Goal: Find specific page/section: Find specific page/section

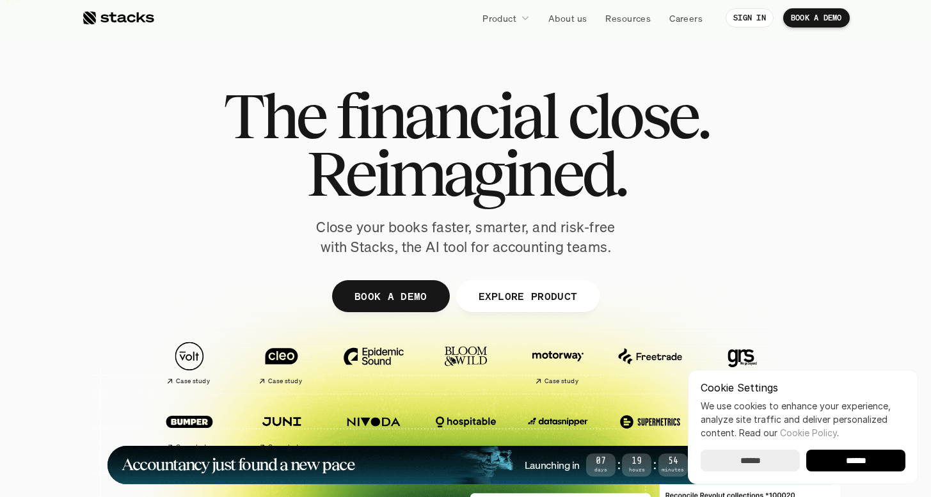
scroll to position [19, 0]
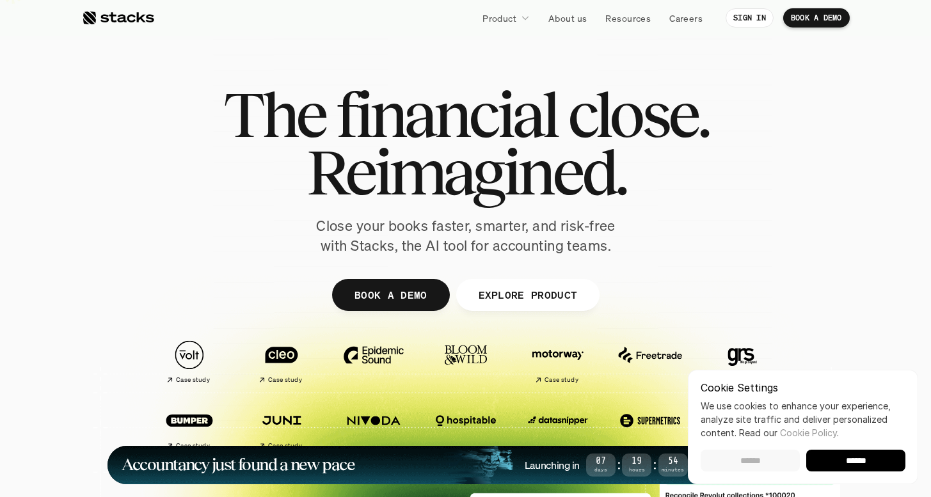
click at [767, 455] on input "******" at bounding box center [749, 461] width 99 height 22
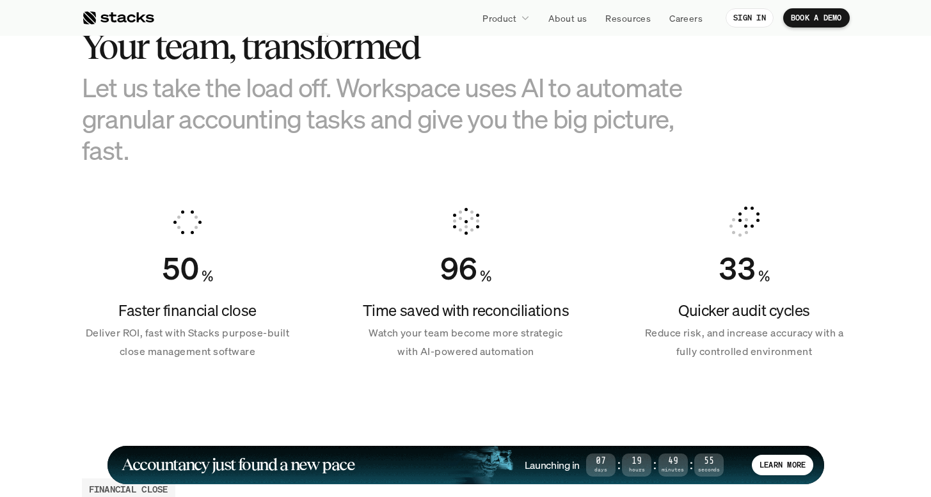
scroll to position [858, 0]
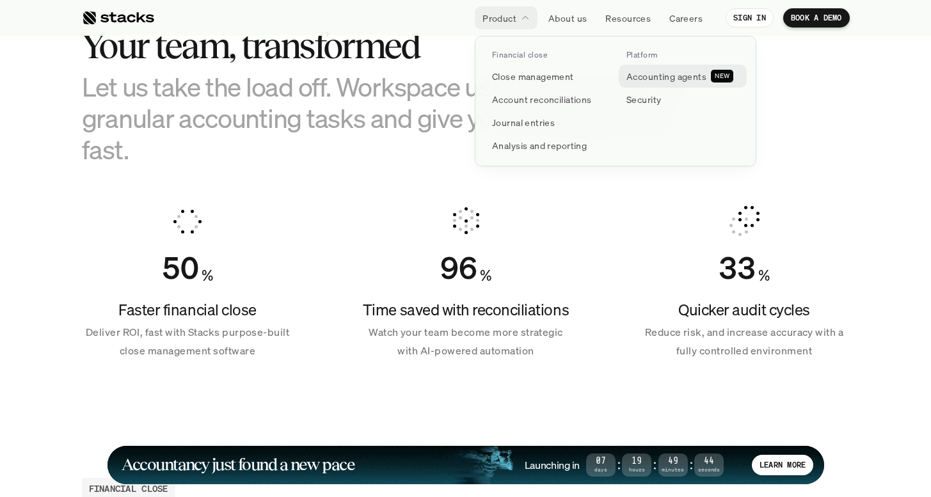
click at [666, 77] on p "Accounting agents" at bounding box center [666, 76] width 80 height 13
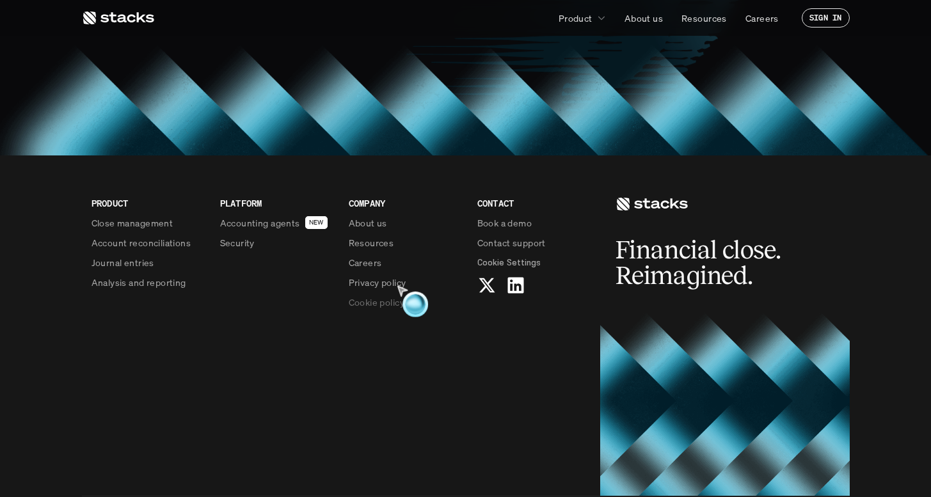
scroll to position [1091, 0]
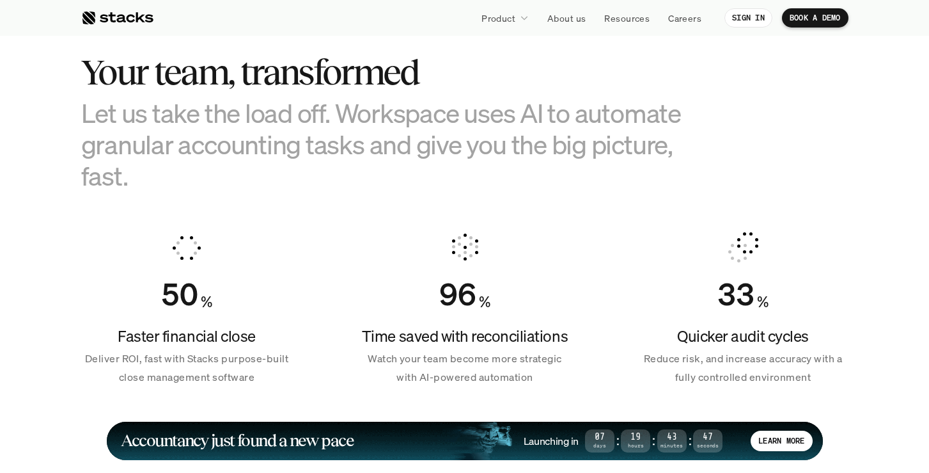
scroll to position [833, 0]
